Goal: Navigation & Orientation: Find specific page/section

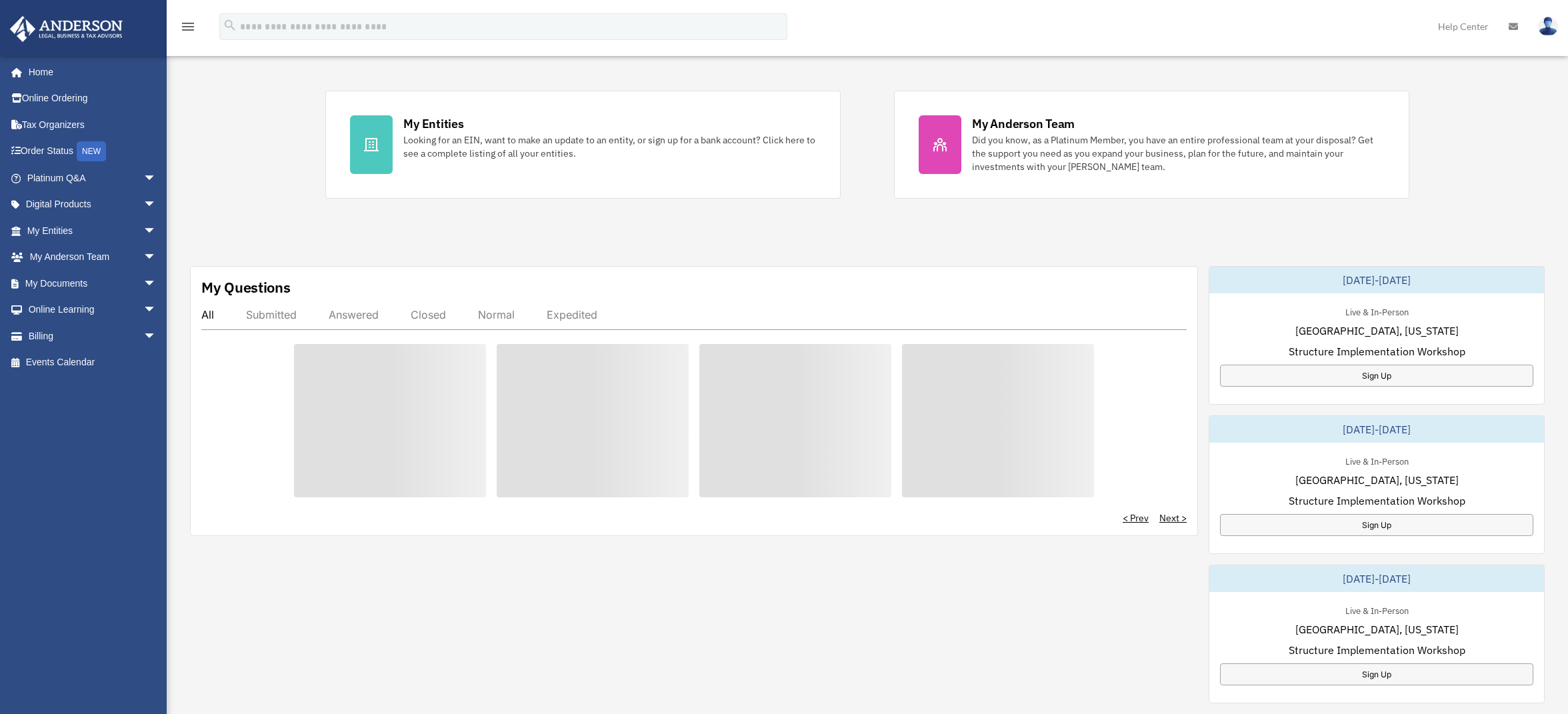
scroll to position [267, 0]
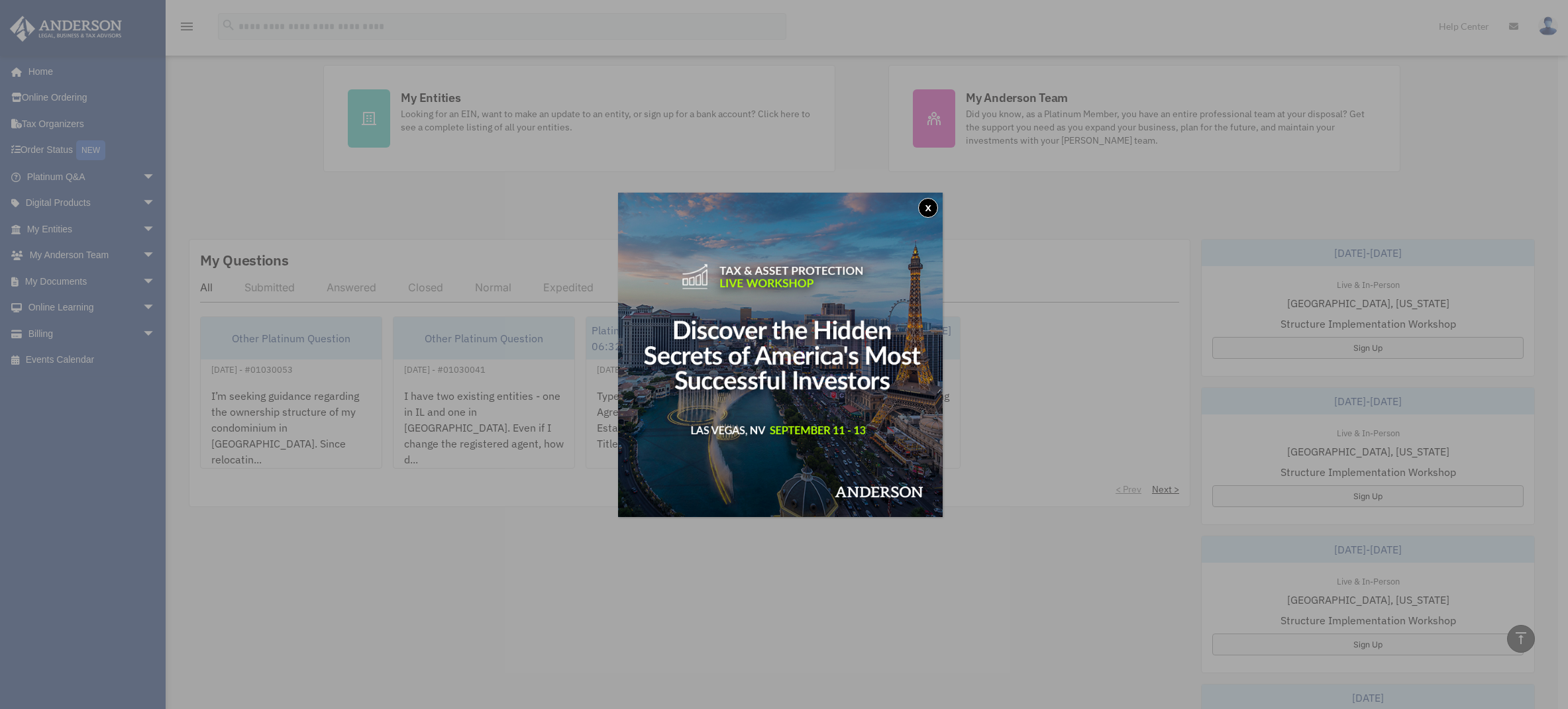
click at [930, 203] on button "x" at bounding box center [928, 207] width 20 height 20
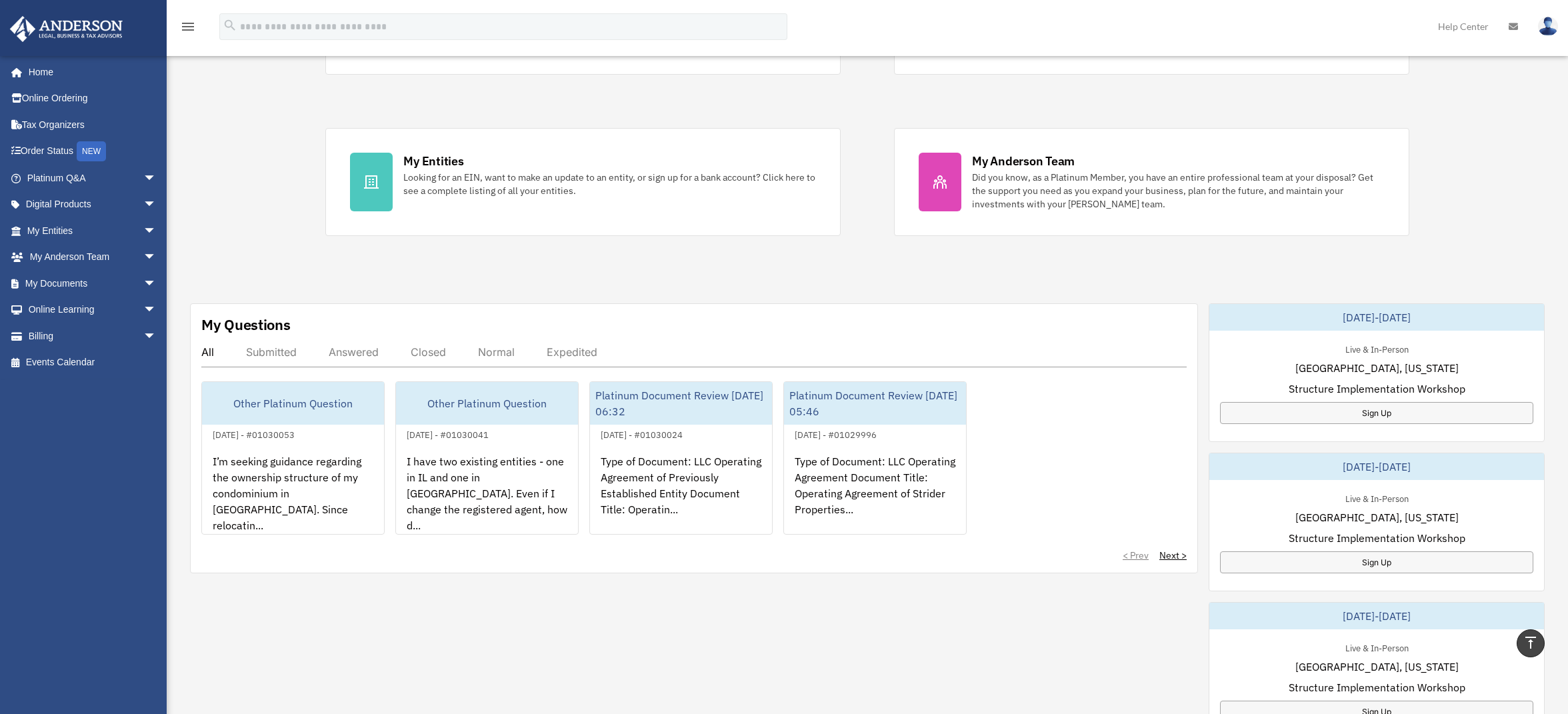
scroll to position [0, 0]
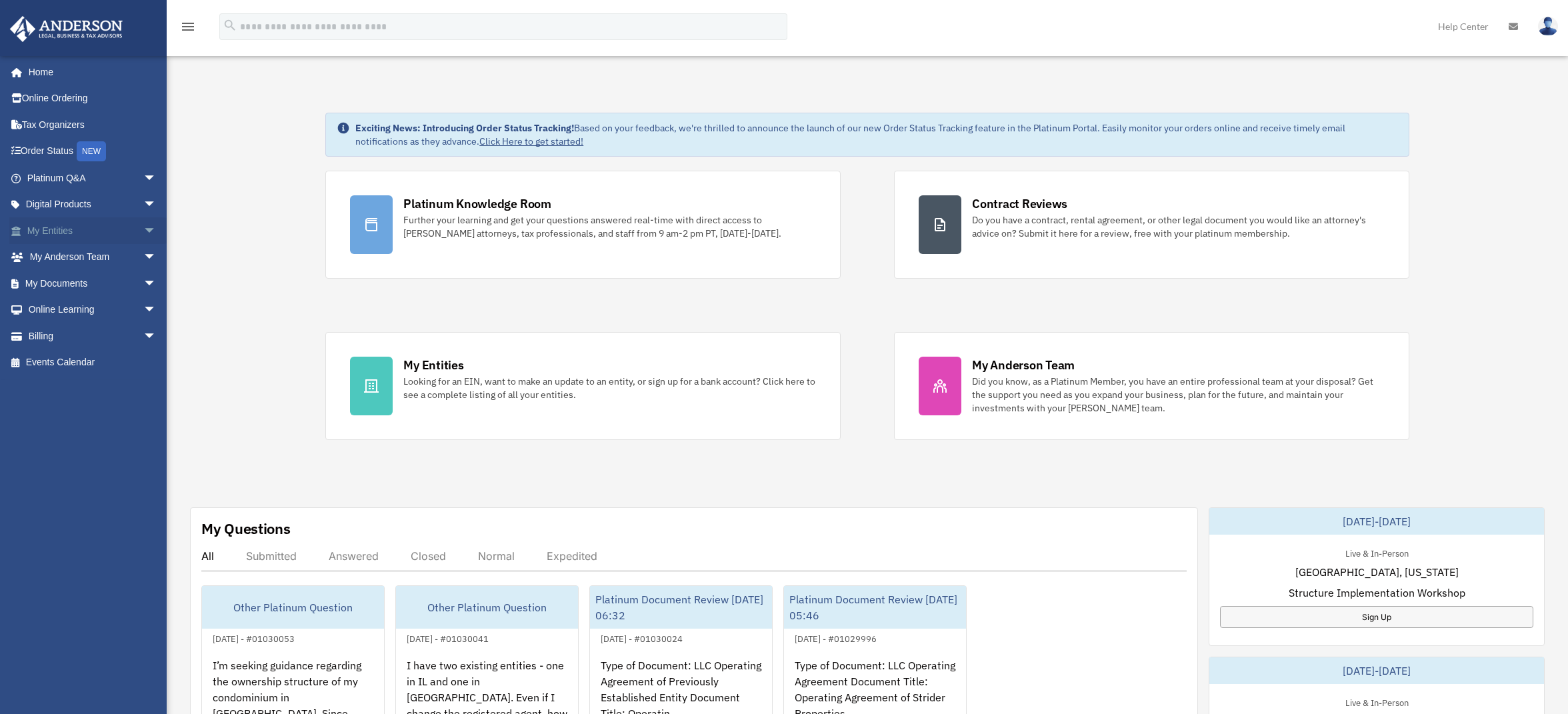
click at [72, 233] on link "My Entities arrow_drop_down" at bounding box center [93, 230] width 167 height 27
click at [143, 230] on span "arrow_drop_down" at bounding box center [157, 230] width 27 height 27
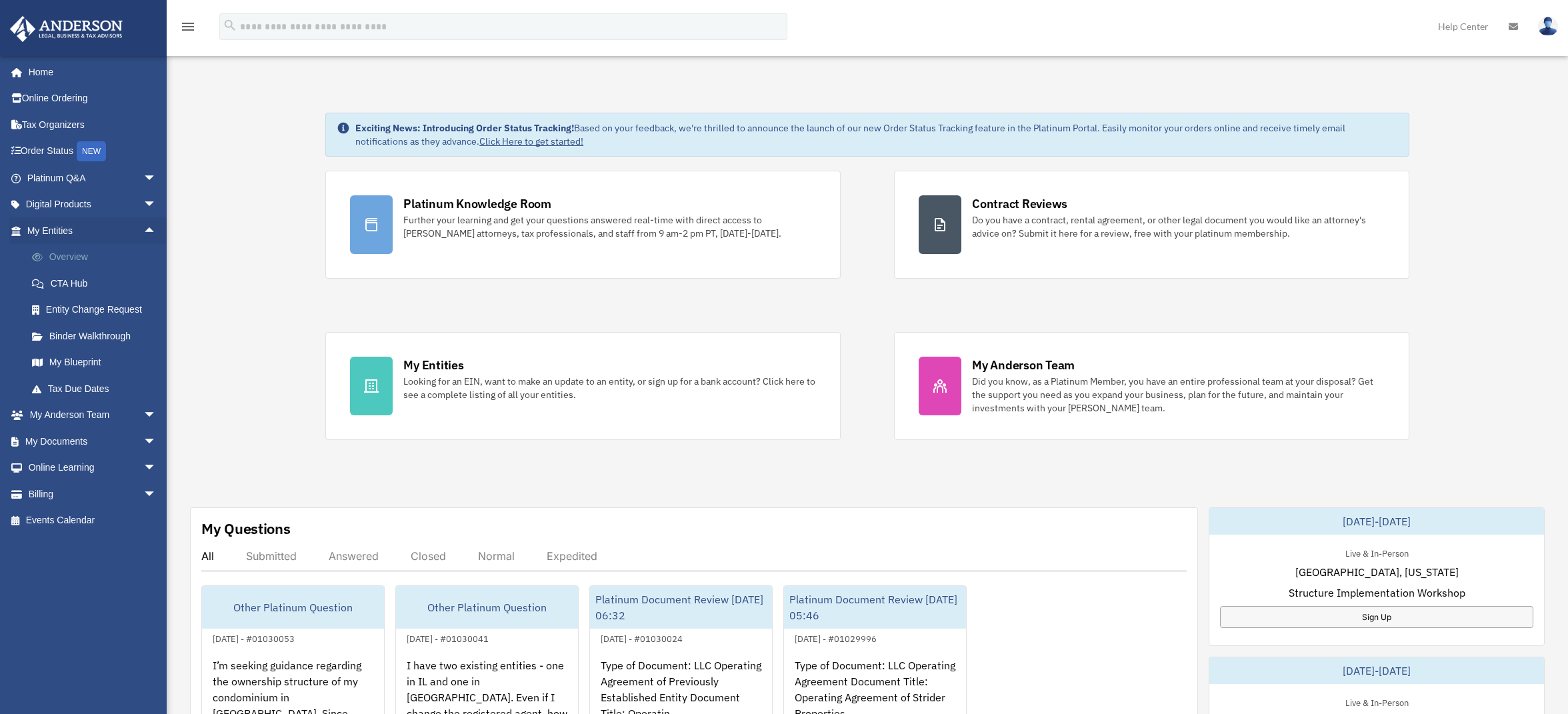
click at [98, 262] on link "Overview" at bounding box center [97, 257] width 158 height 27
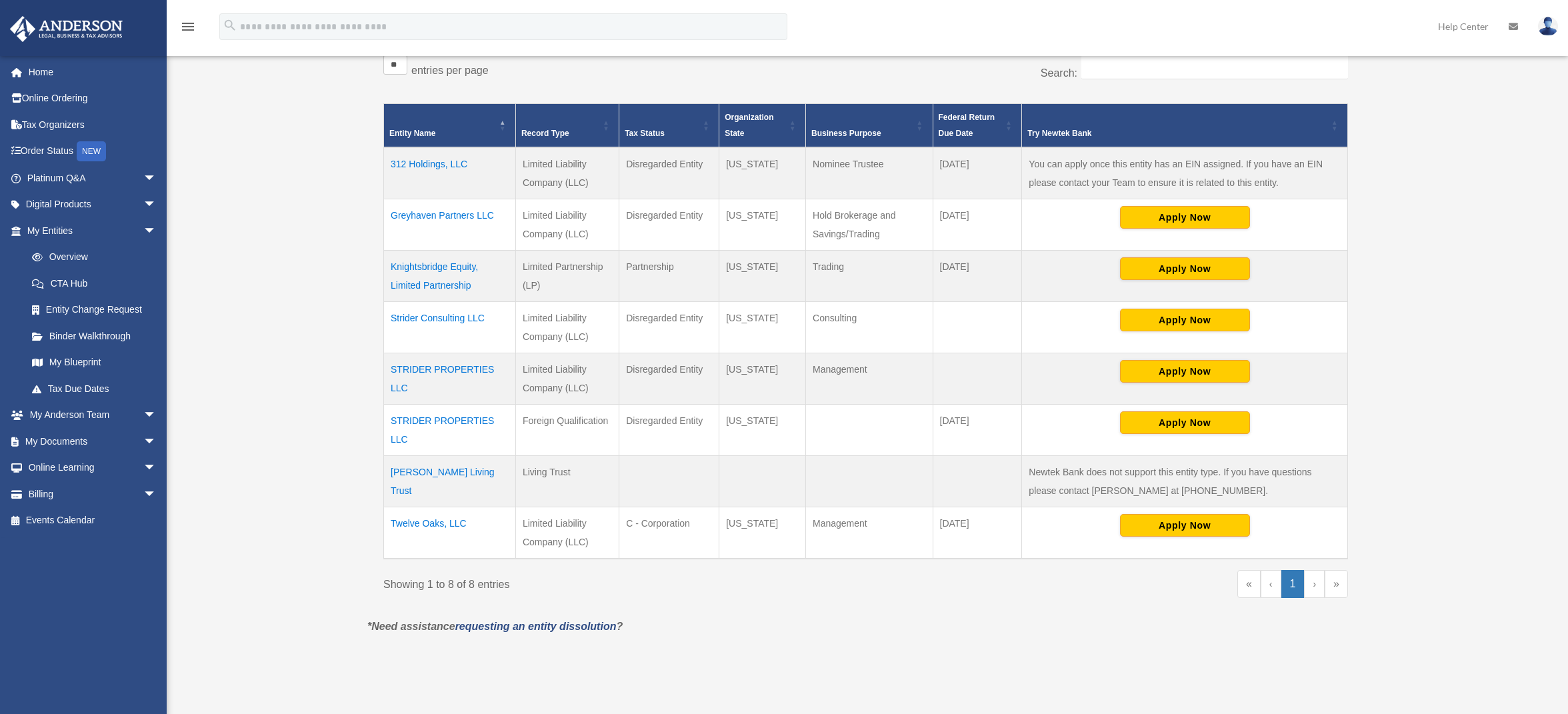
scroll to position [267, 0]
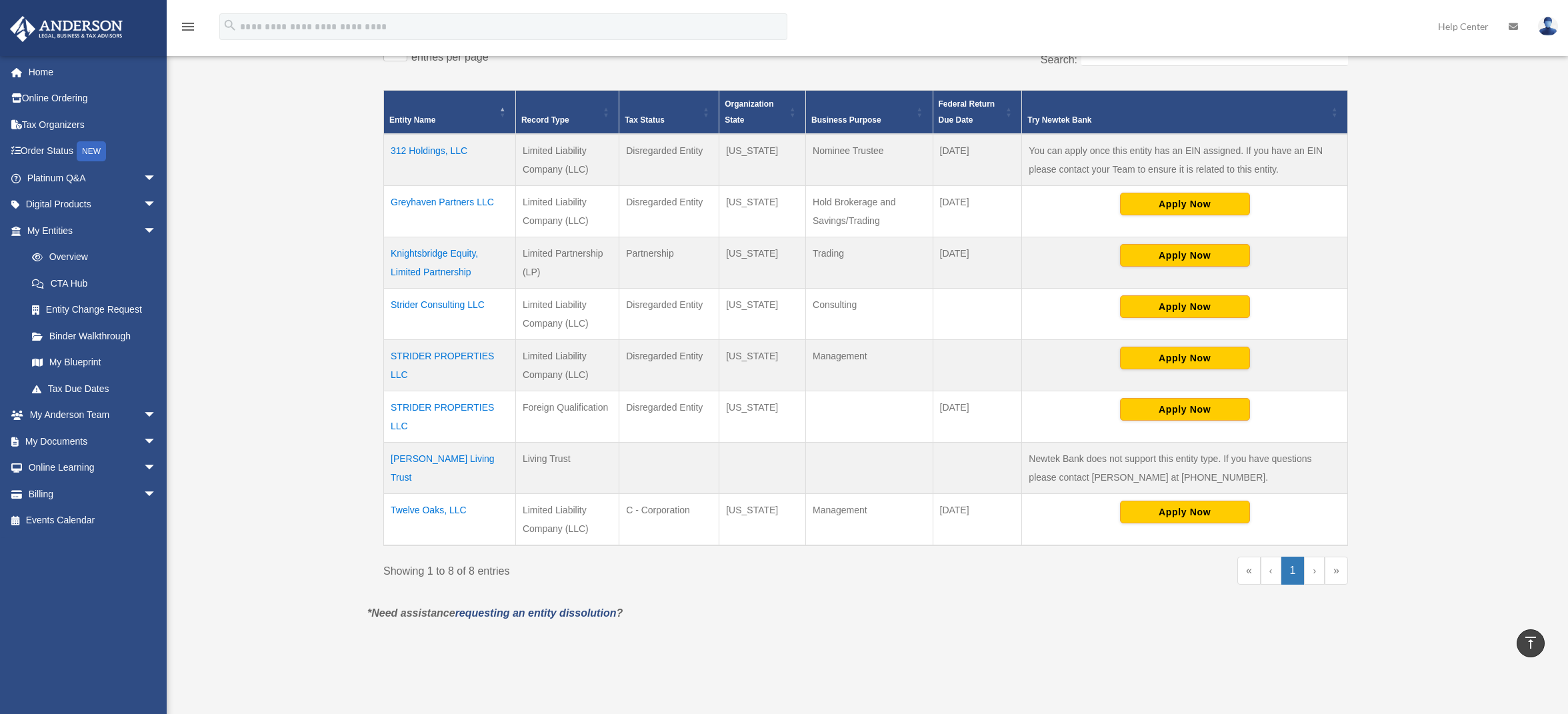
click at [444, 449] on td "[PERSON_NAME] Living Trust" at bounding box center [450, 468] width 132 height 51
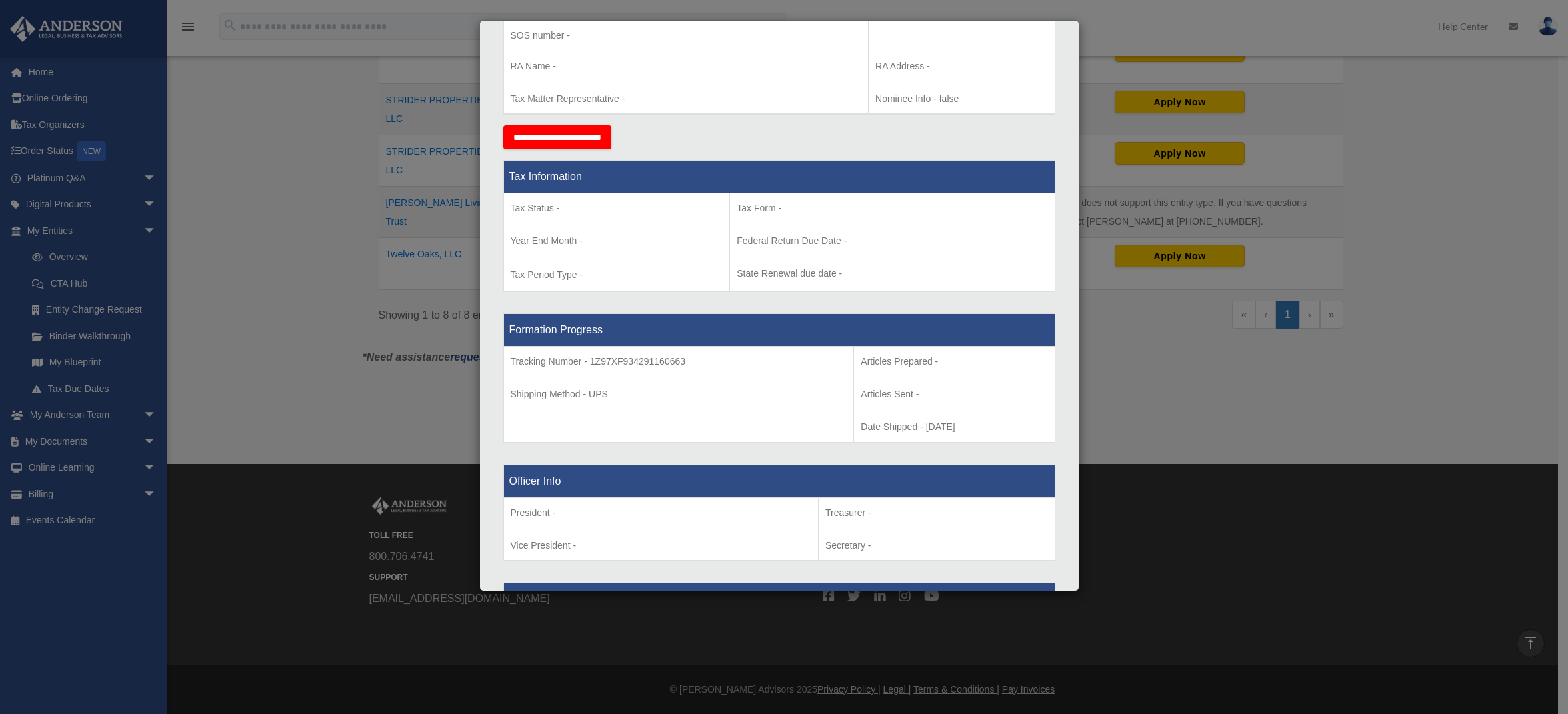
scroll to position [93, 0]
